Goal: Book appointment/travel/reservation

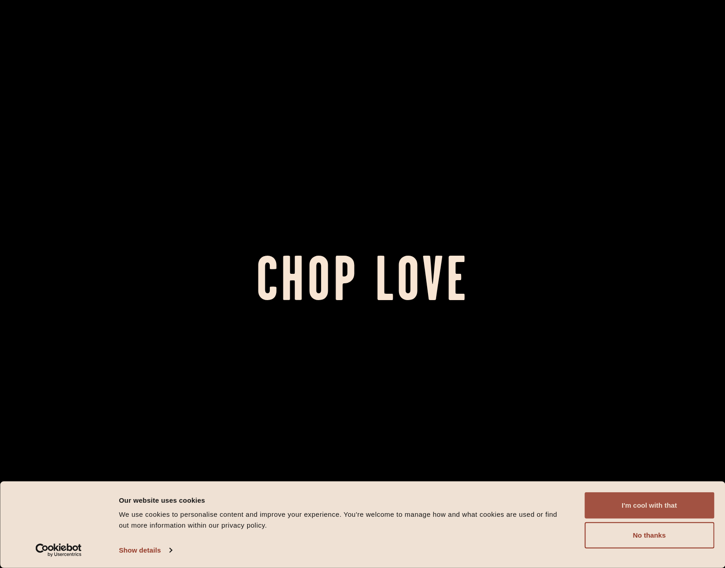
click at [644, 505] on button "I'm cool with that" at bounding box center [650, 505] width 130 height 26
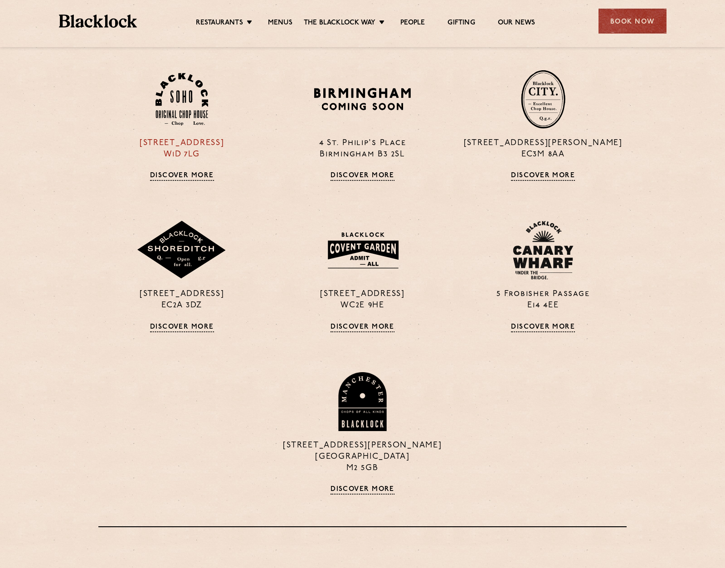
scroll to position [771, 0]
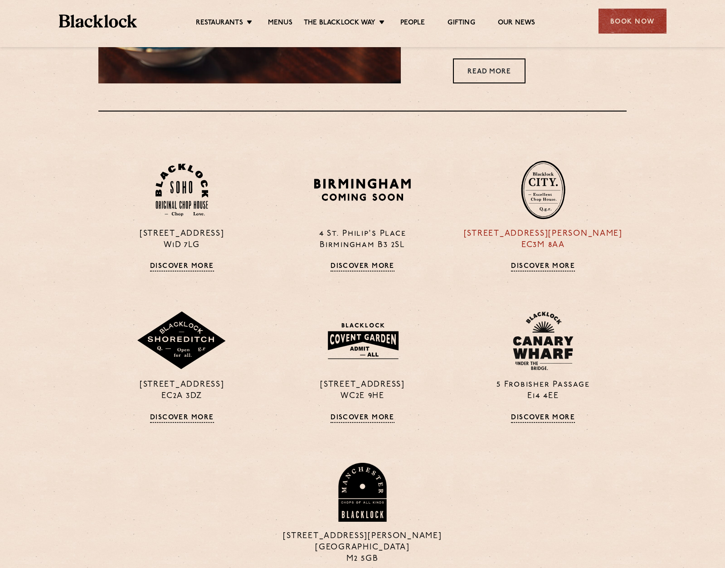
click at [545, 181] on img at bounding box center [543, 190] width 44 height 59
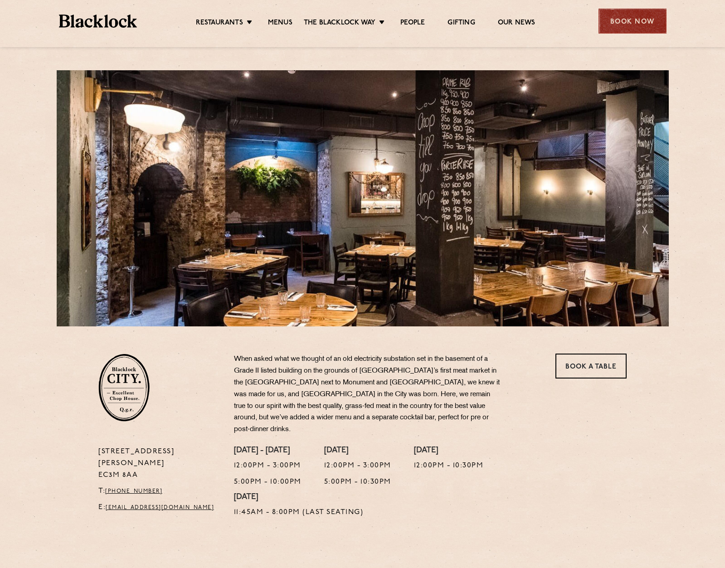
click at [639, 22] on div "Book Now" at bounding box center [633, 21] width 68 height 25
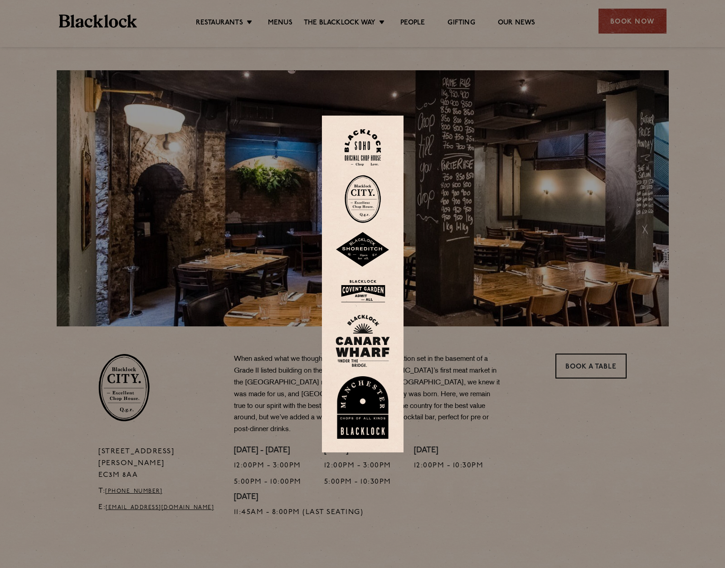
click at [553, 460] on div at bounding box center [362, 284] width 725 height 568
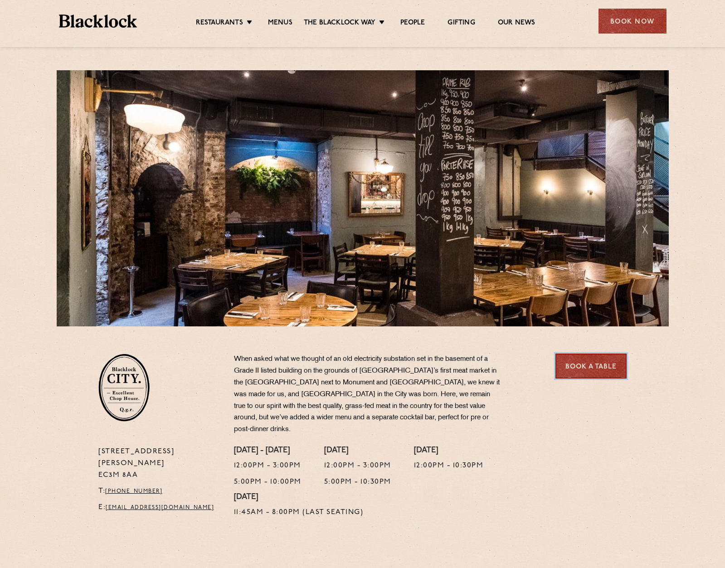
click at [581, 373] on link "Book a Table" at bounding box center [591, 366] width 71 height 25
